Goal: Navigation & Orientation: Find specific page/section

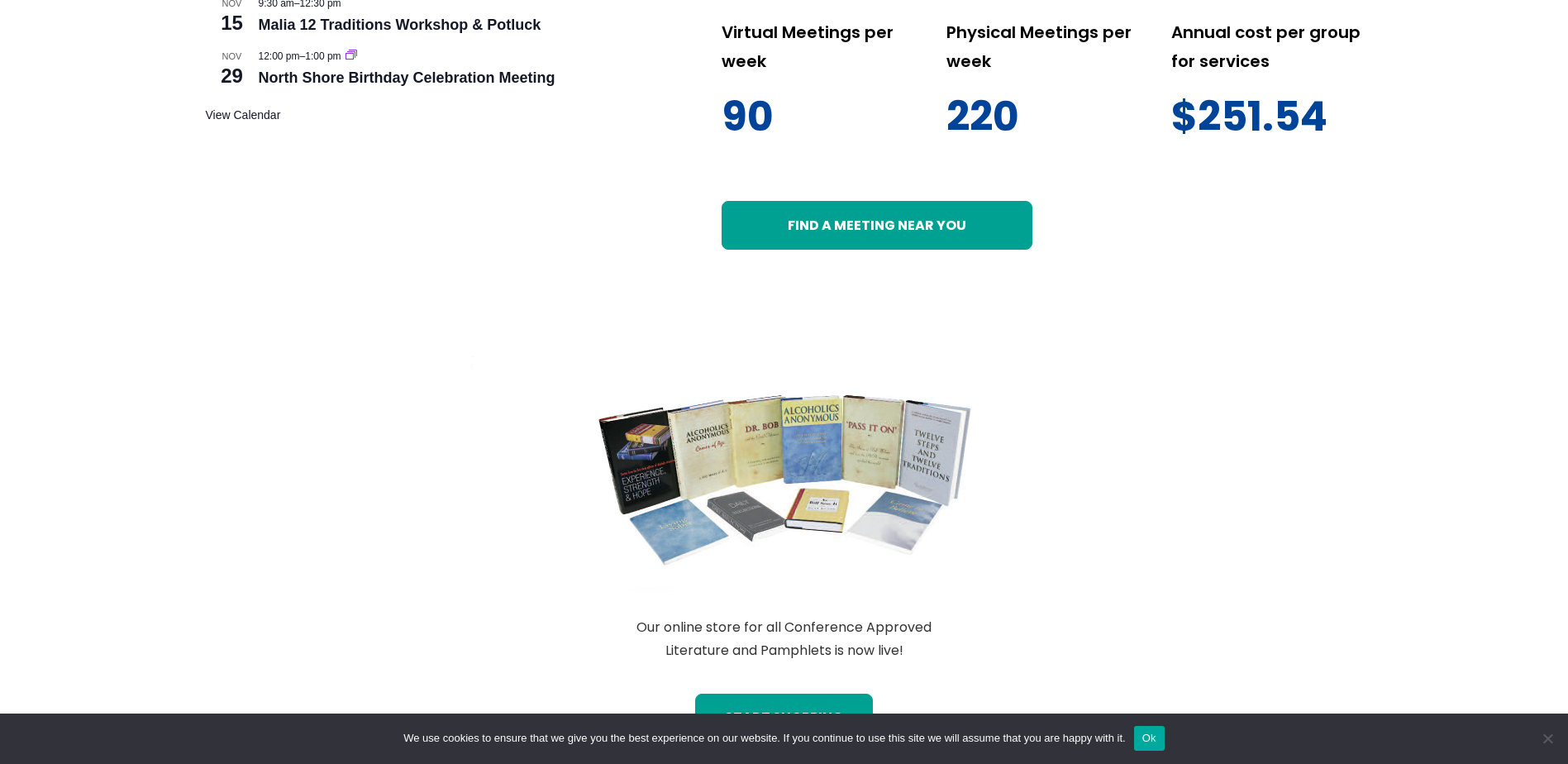
scroll to position [1212, 0]
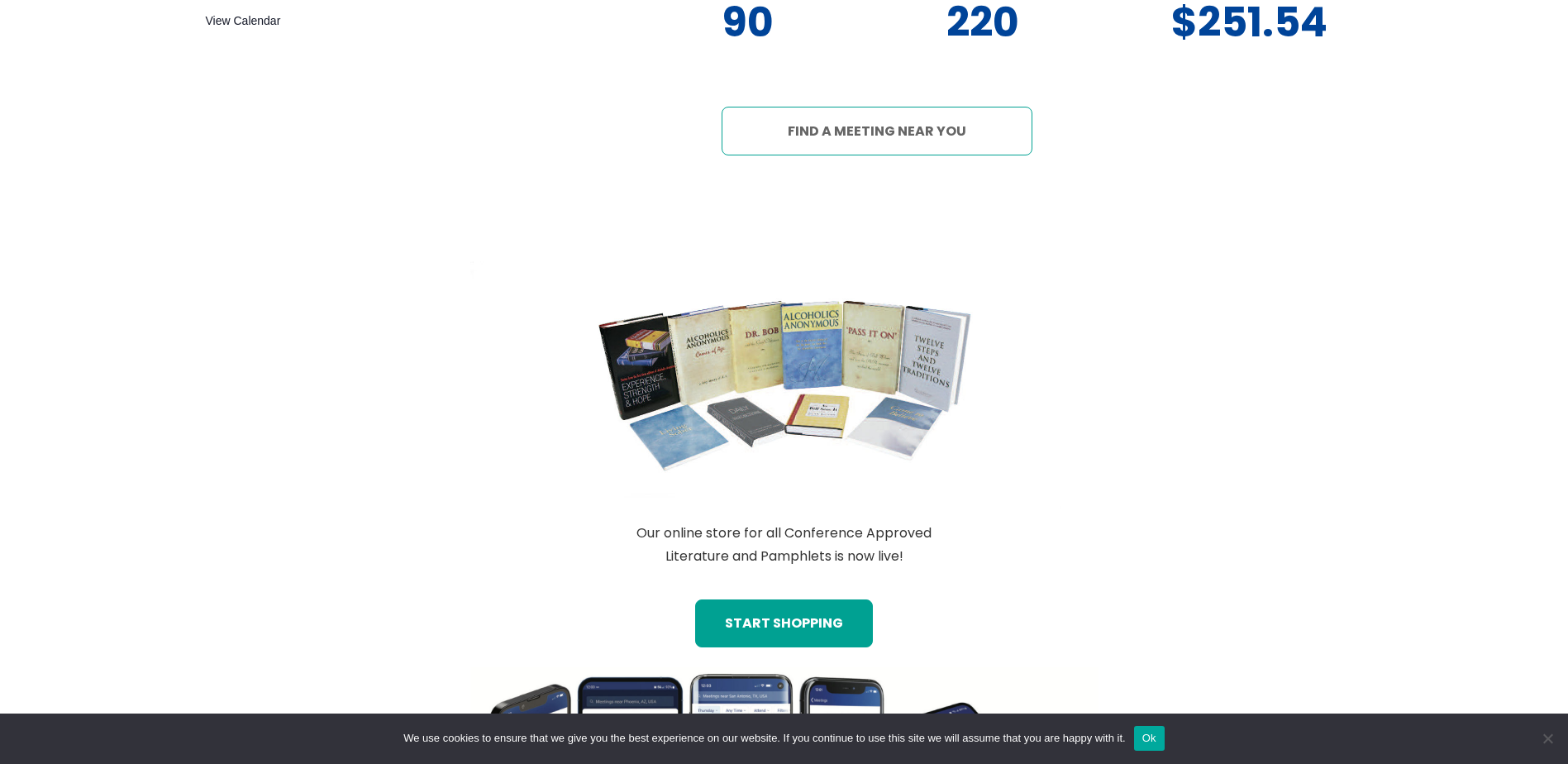
click at [849, 144] on link "Find a meeting near you" at bounding box center [877, 130] width 311 height 48
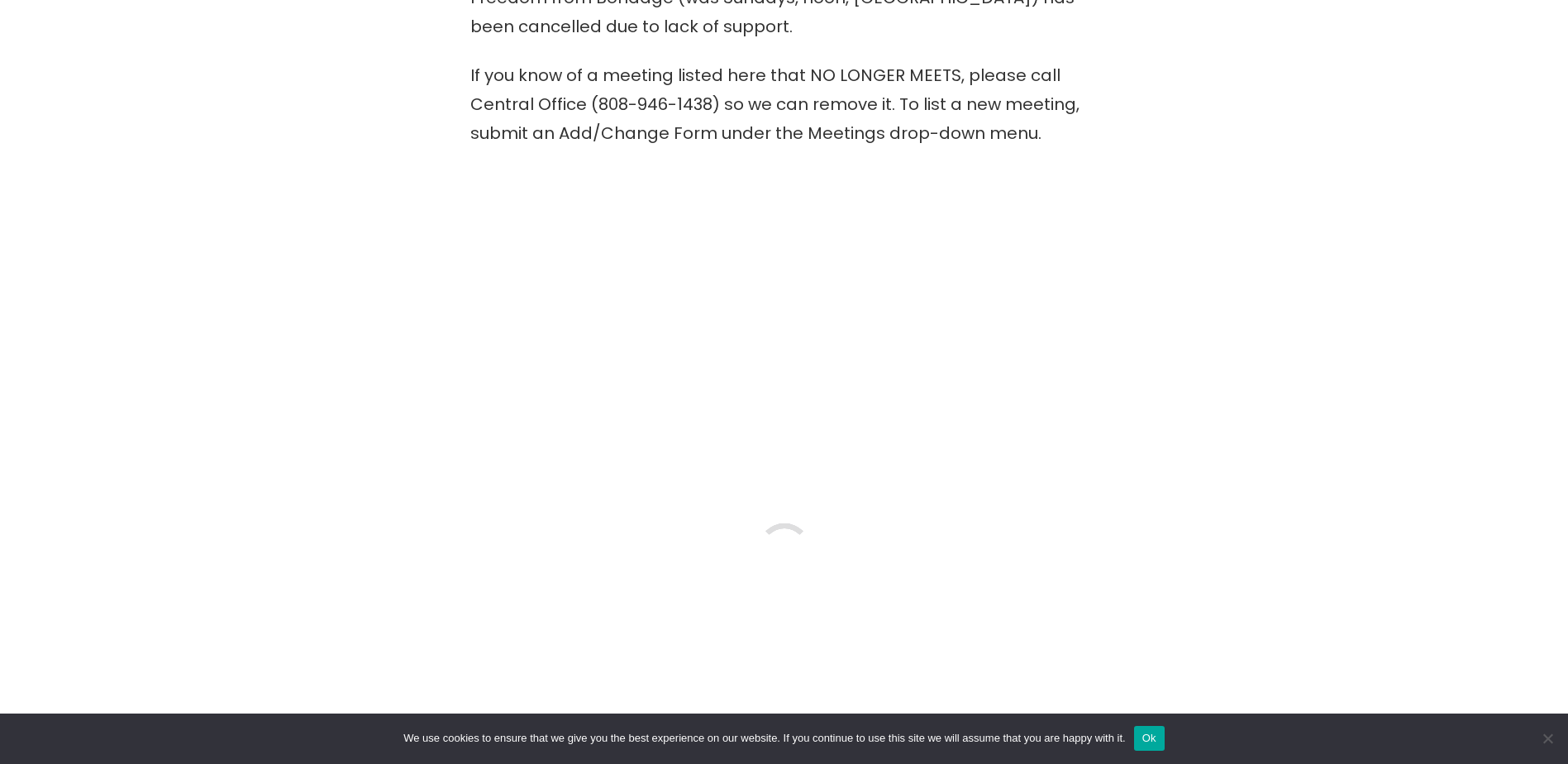
scroll to position [882, 0]
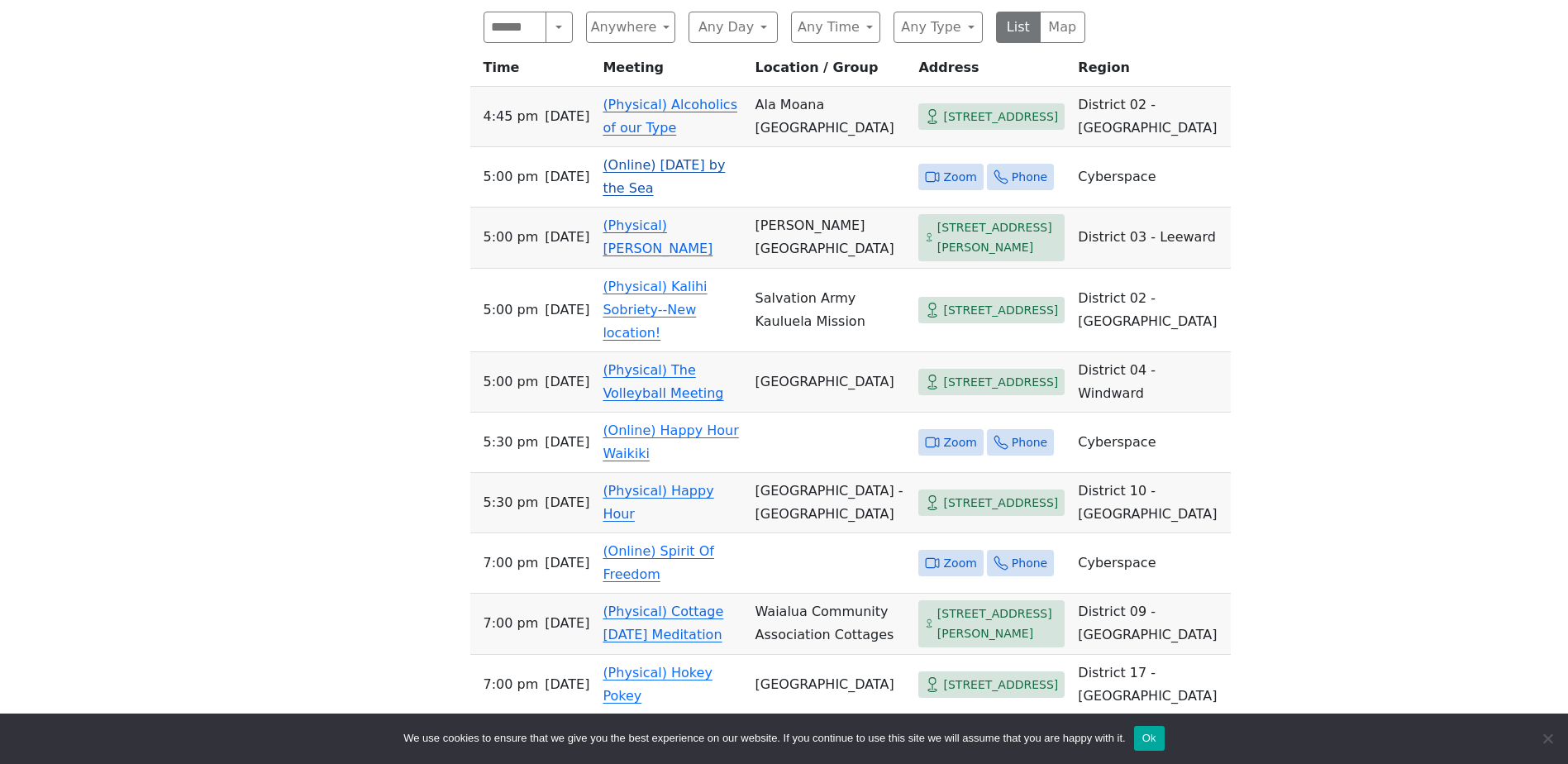
click at [681, 168] on link "(Online) [DATE] by the Sea" at bounding box center [663, 177] width 123 height 39
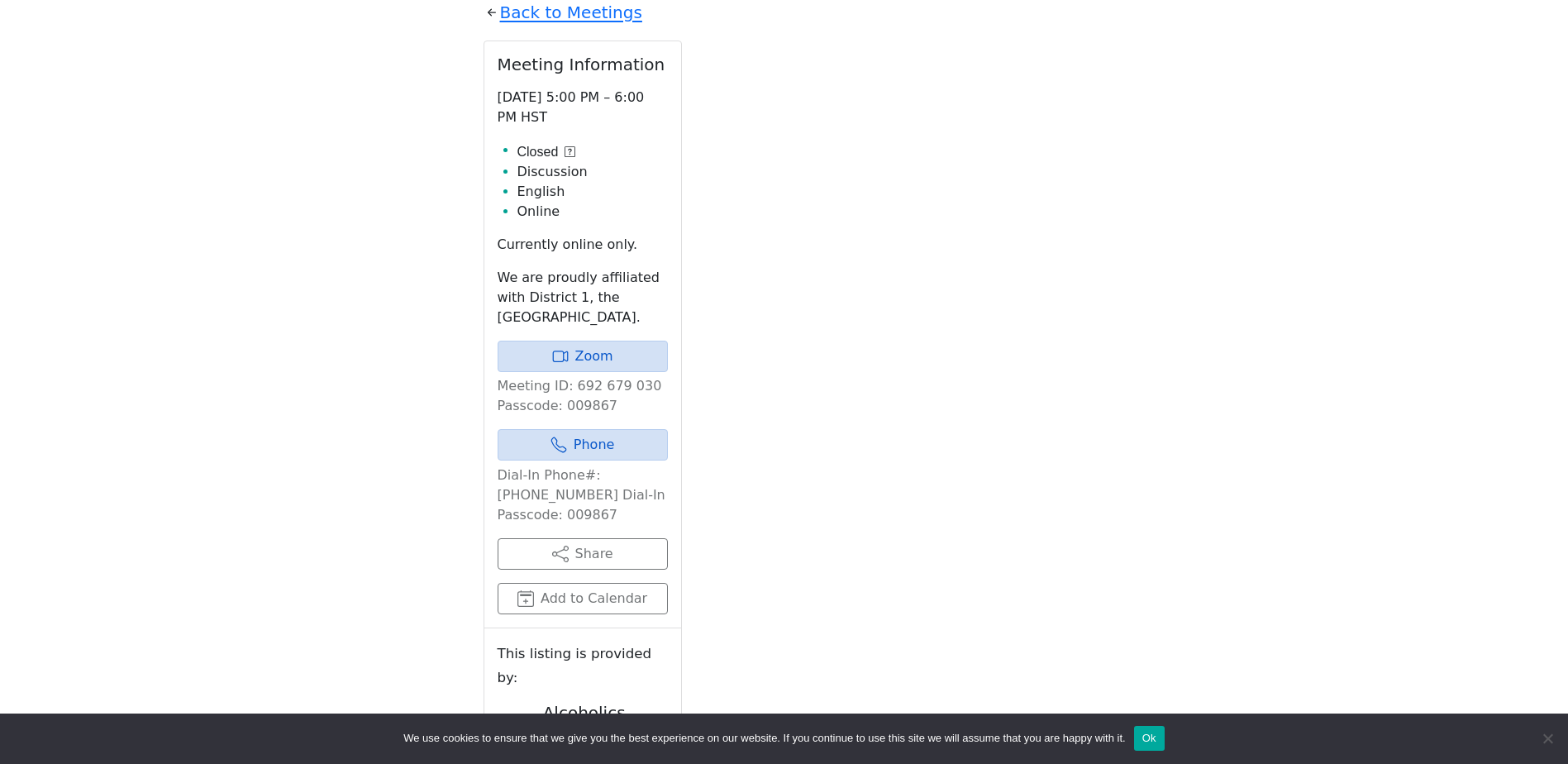
scroll to position [828, 0]
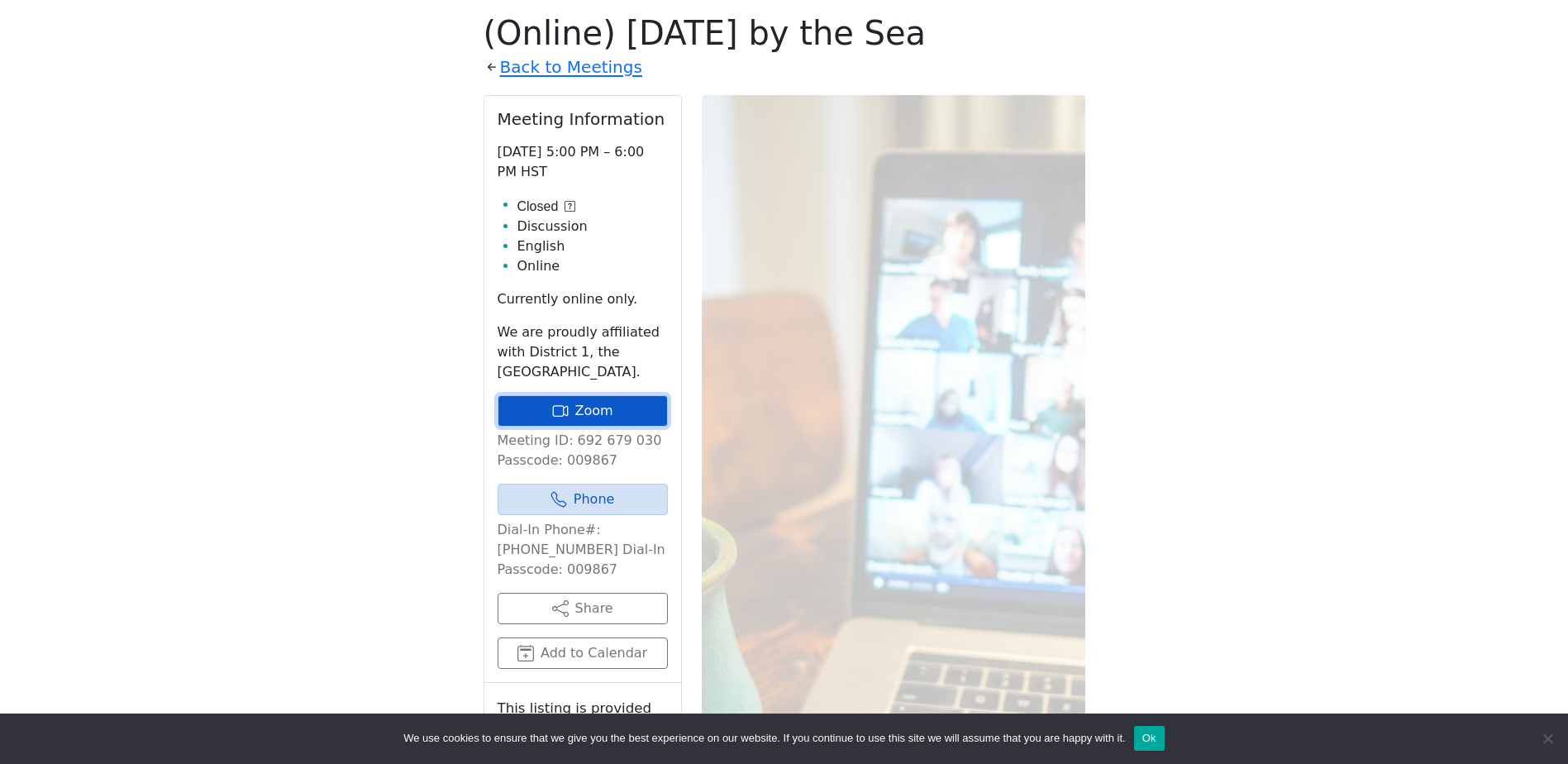
click at [599, 413] on link "Zoom" at bounding box center [582, 411] width 171 height 31
